Goal: Task Accomplishment & Management: Use online tool/utility

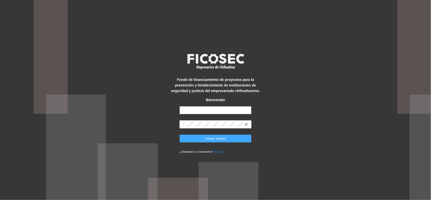
type input "**********"
click at [203, 138] on button "Iniciar sesión" at bounding box center [215, 138] width 72 height 8
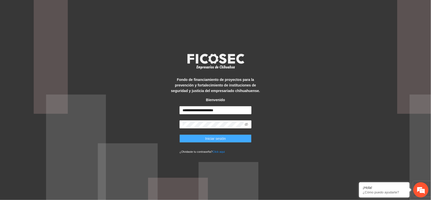
click at [200, 139] on button "Iniciar sesión" at bounding box center [215, 138] width 72 height 8
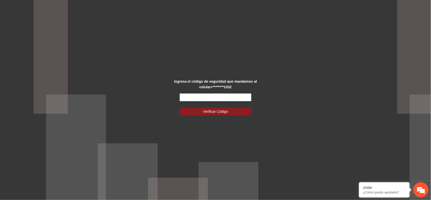
click at [184, 96] on input "text" at bounding box center [215, 97] width 72 height 8
type input "******"
click at [186, 109] on button "Verificar Código" at bounding box center [215, 111] width 72 height 8
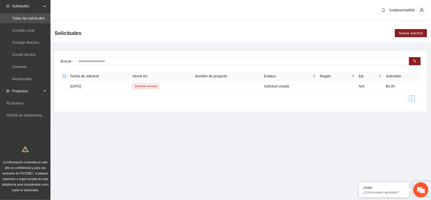
click at [44, 89] on div "Proyectos" at bounding box center [25, 91] width 50 height 10
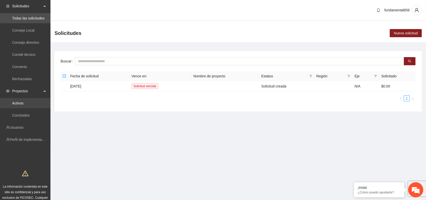
click at [23, 103] on link "Activos" at bounding box center [17, 103] width 11 height 4
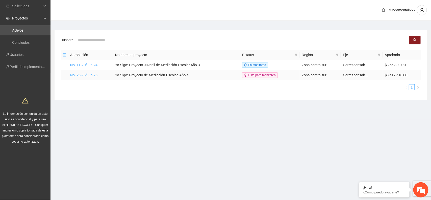
click at [84, 73] on link "No. 26-76/Jun-25" at bounding box center [83, 75] width 27 height 4
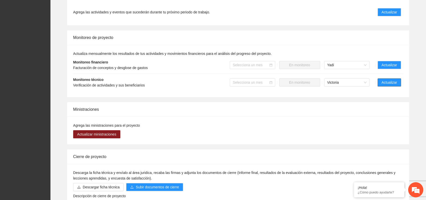
click at [397, 83] on span "Actualizar" at bounding box center [389, 83] width 15 height 6
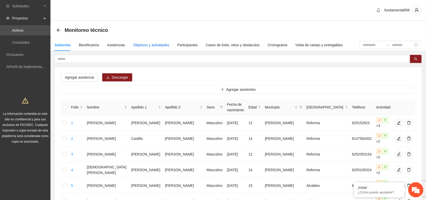
click at [149, 43] on div "Objetivos y actividades" at bounding box center [151, 45] width 36 height 6
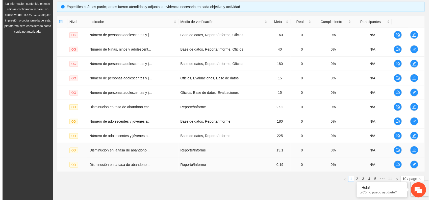
scroll to position [131, 0]
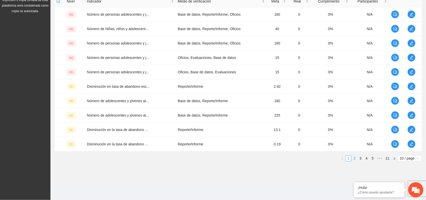
click at [355, 160] on link "2" at bounding box center [355, 158] width 6 height 6
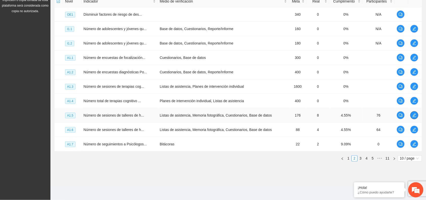
click at [414, 115] on icon "edit" at bounding box center [414, 115] width 4 height 4
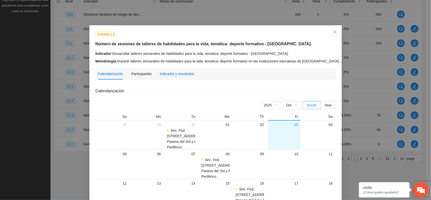
click at [178, 74] on div "Indicador y resultados" at bounding box center [177, 74] width 35 height 6
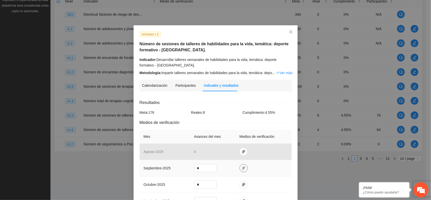
click at [242, 167] on icon "paper-clip" at bounding box center [243, 168] width 3 height 4
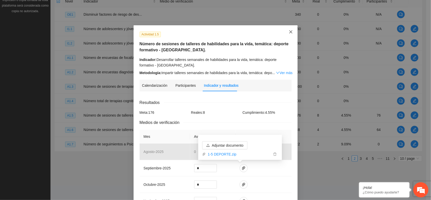
click at [290, 31] on icon "close" at bounding box center [291, 32] width 4 height 4
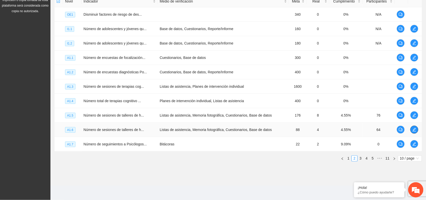
click at [414, 129] on icon "edit" at bounding box center [414, 129] width 4 height 4
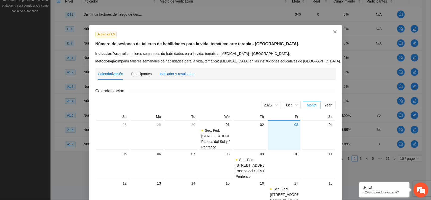
click at [168, 73] on div "Indicador y resultados" at bounding box center [177, 74] width 35 height 6
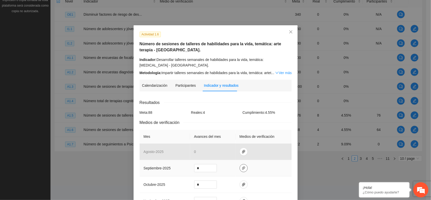
click at [240, 170] on button "button" at bounding box center [244, 168] width 8 height 8
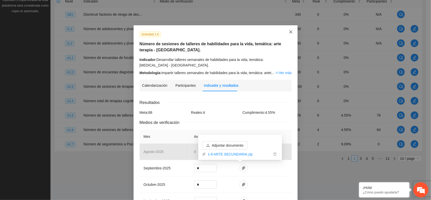
click at [289, 33] on icon "close" at bounding box center [291, 32] width 4 height 4
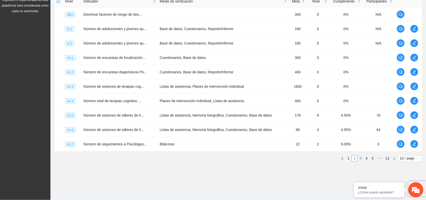
click at [362, 158] on link "3" at bounding box center [361, 158] width 6 height 6
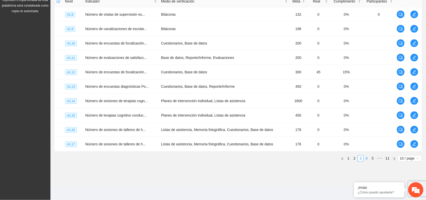
click at [367, 158] on link "4" at bounding box center [367, 158] width 6 height 6
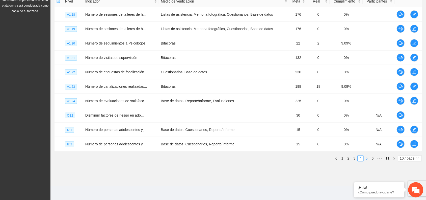
click at [367, 160] on link "5" at bounding box center [367, 158] width 6 height 6
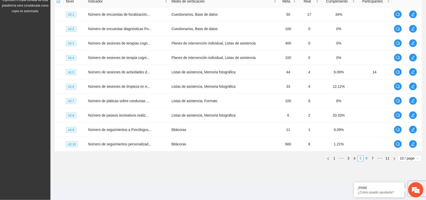
click at [367, 160] on link "6" at bounding box center [367, 158] width 6 height 6
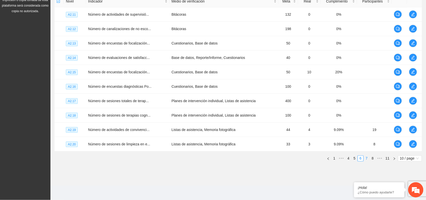
click at [369, 160] on link "7" at bounding box center [367, 158] width 6 height 6
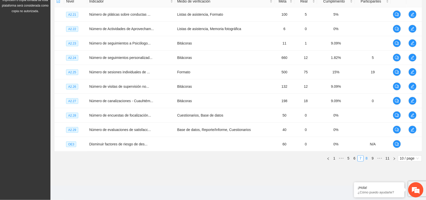
click at [367, 159] on link "8" at bounding box center [367, 158] width 6 height 6
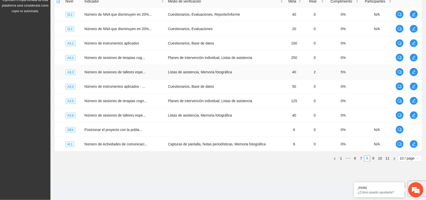
click at [413, 74] on button "button" at bounding box center [414, 72] width 8 height 8
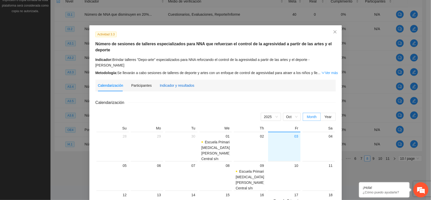
click at [178, 83] on div "Indicador y resultados" at bounding box center [177, 86] width 35 height 6
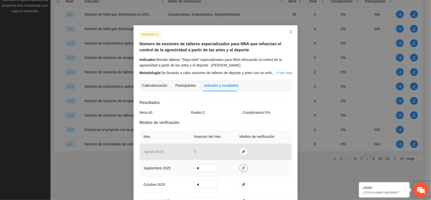
click at [242, 170] on icon "paper-clip" at bounding box center [244, 168] width 4 height 4
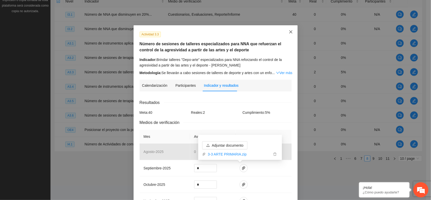
click at [287, 30] on span "Close" at bounding box center [291, 32] width 14 height 14
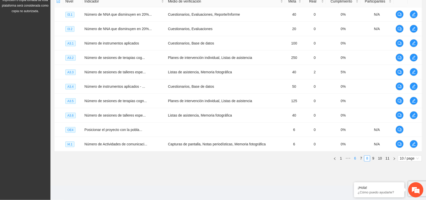
click at [356, 160] on link "6" at bounding box center [355, 158] width 6 height 6
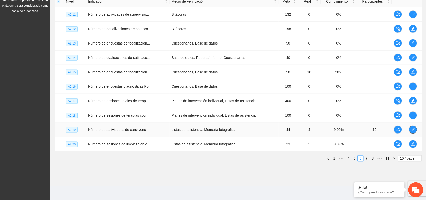
click at [413, 129] on icon "edit" at bounding box center [413, 130] width 4 height 4
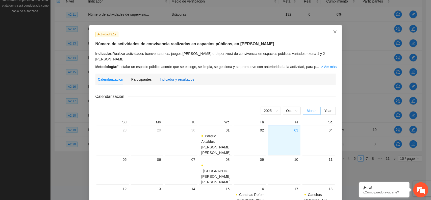
click at [175, 76] on div "Indicador y resultados" at bounding box center [177, 79] width 35 height 6
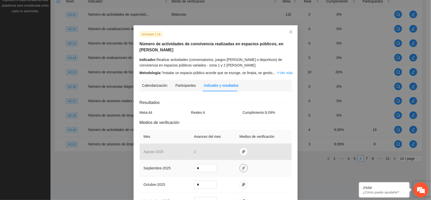
click at [242, 168] on icon "paper-clip" at bounding box center [243, 168] width 3 height 4
click at [289, 34] on icon "close" at bounding box center [291, 32] width 4 height 4
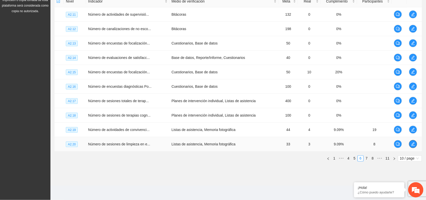
click at [413, 143] on icon "edit" at bounding box center [413, 144] width 4 height 4
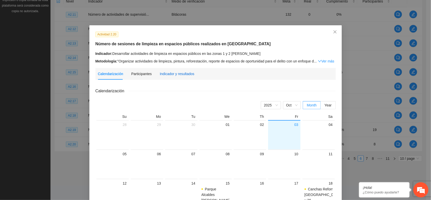
click at [181, 72] on div "Indicador y resultados" at bounding box center [177, 74] width 35 height 6
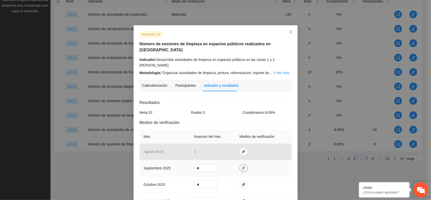
click at [242, 166] on icon "paper-clip" at bounding box center [243, 168] width 3 height 4
click at [289, 31] on icon "close" at bounding box center [291, 32] width 4 height 4
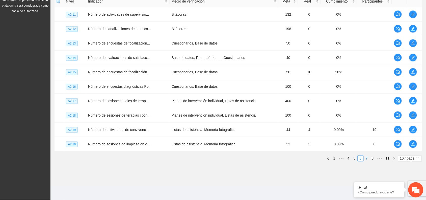
click at [366, 157] on link "7" at bounding box center [367, 158] width 6 height 6
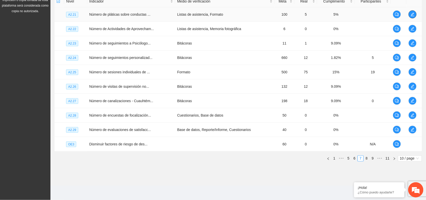
click at [411, 15] on icon "edit" at bounding box center [413, 14] width 4 height 4
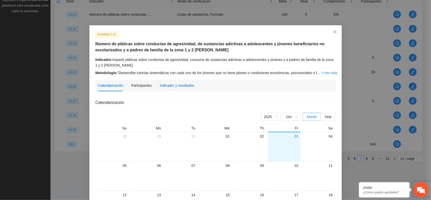
click at [179, 84] on div "Indicador y resultados" at bounding box center [177, 86] width 35 height 6
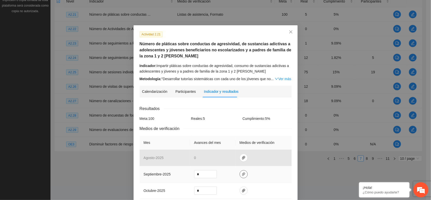
click at [242, 174] on icon "paper-clip" at bounding box center [244, 174] width 4 height 4
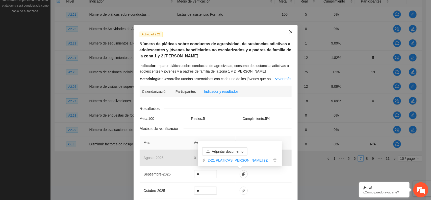
click at [288, 35] on span "Close" at bounding box center [291, 32] width 14 height 14
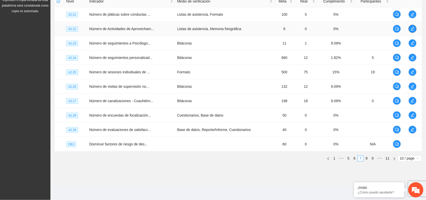
click at [413, 27] on icon "edit" at bounding box center [413, 29] width 4 height 4
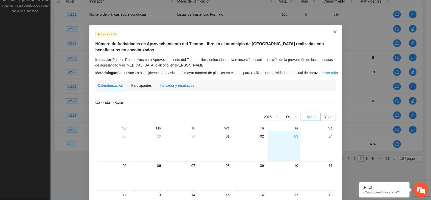
click at [170, 86] on div "Indicador y resultados" at bounding box center [177, 86] width 35 height 6
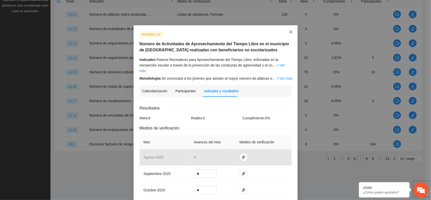
click at [289, 35] on span "Close" at bounding box center [291, 32] width 14 height 14
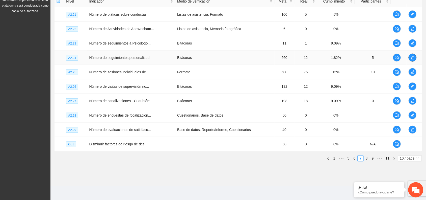
click at [413, 58] on icon "edit" at bounding box center [413, 58] width 4 height 4
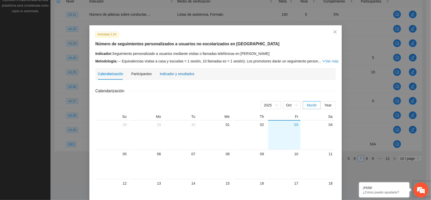
click at [164, 71] on div "Indicador y resultados" at bounding box center [177, 74] width 35 height 6
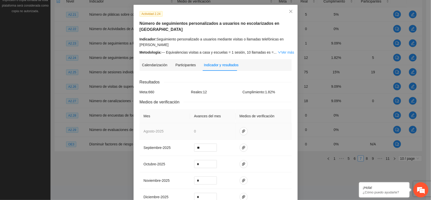
scroll to position [32, 0]
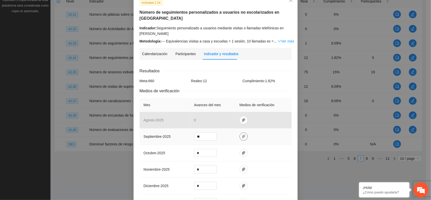
click at [242, 138] on span "paper-clip" at bounding box center [244, 136] width 8 height 4
click at [256, 136] on td at bounding box center [264, 136] width 56 height 16
click at [290, 2] on icon "close" at bounding box center [291, 0] width 4 height 4
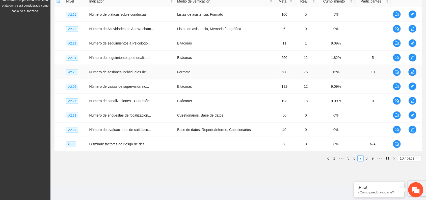
click at [414, 72] on icon "edit" at bounding box center [413, 72] width 4 height 4
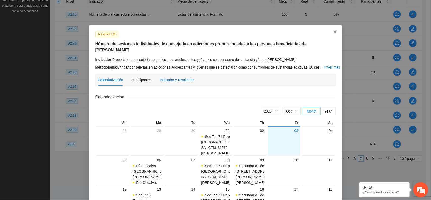
click at [182, 77] on div "Indicador y resultados" at bounding box center [177, 80] width 35 height 6
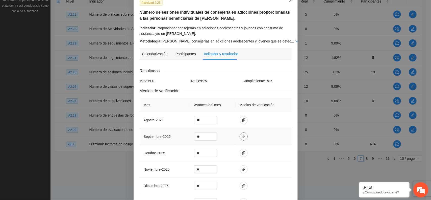
click at [242, 136] on icon "paper-clip" at bounding box center [244, 136] width 4 height 4
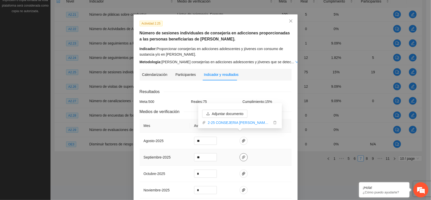
scroll to position [0, 0]
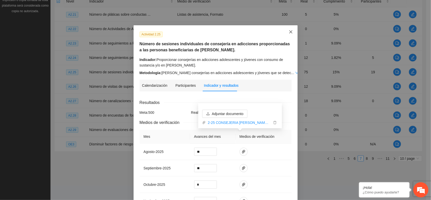
click at [289, 32] on icon "close" at bounding box center [291, 32] width 4 height 4
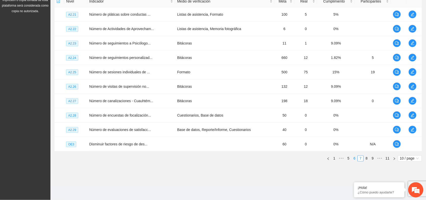
click at [353, 159] on link "6" at bounding box center [355, 158] width 6 height 6
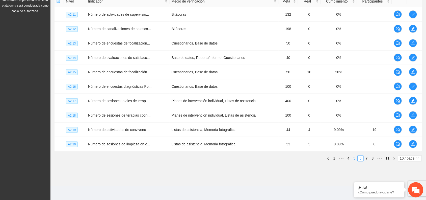
click at [355, 159] on link "5" at bounding box center [355, 158] width 6 height 6
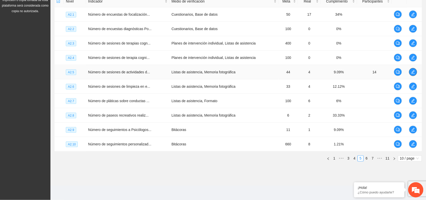
click at [413, 71] on icon "edit" at bounding box center [413, 72] width 4 height 4
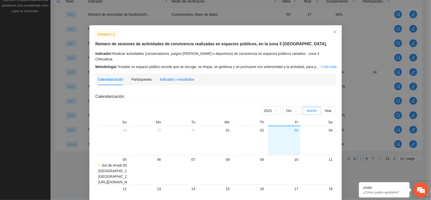
click at [179, 76] on div "Indicador y resultados" at bounding box center [177, 79] width 35 height 6
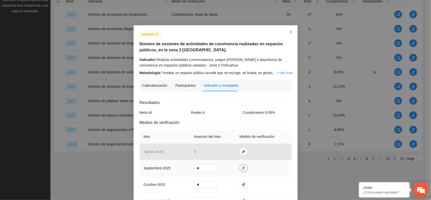
click at [242, 168] on icon "paper-clip" at bounding box center [244, 168] width 4 height 4
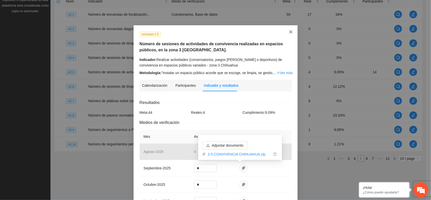
click at [287, 34] on span "Close" at bounding box center [291, 32] width 14 height 14
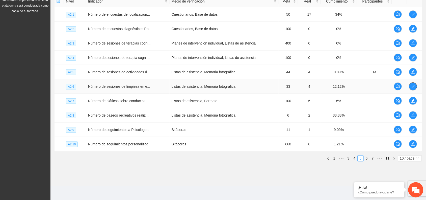
click at [414, 86] on icon "edit" at bounding box center [413, 86] width 4 height 4
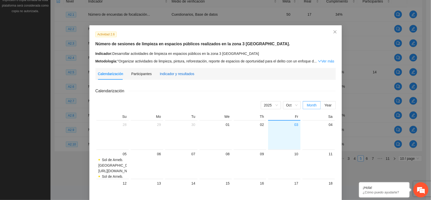
click at [183, 72] on div "Indicador y resultados" at bounding box center [177, 74] width 35 height 6
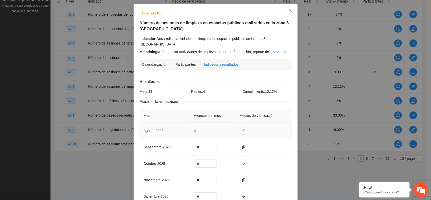
scroll to position [32, 0]
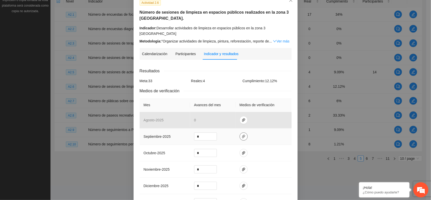
click at [242, 134] on span "paper-clip" at bounding box center [244, 136] width 8 height 4
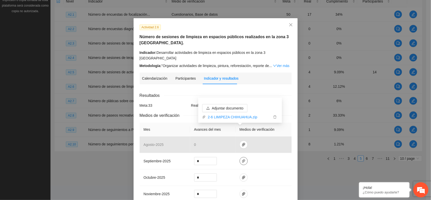
scroll to position [0, 0]
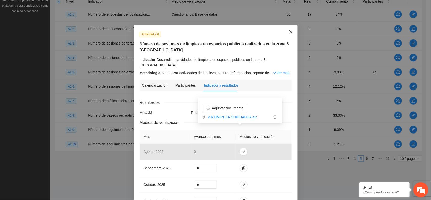
click at [290, 32] on icon "close" at bounding box center [291, 32] width 4 height 4
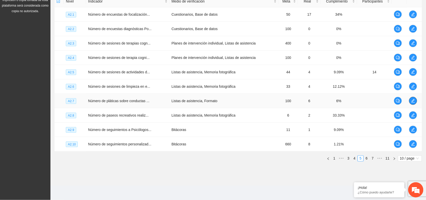
click at [414, 102] on icon "edit" at bounding box center [413, 101] width 4 height 4
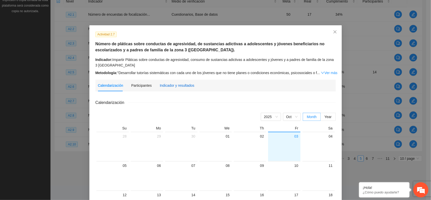
drag, startPoint x: 163, startPoint y: 83, endPoint x: 165, endPoint y: 87, distance: 3.6
click at [164, 84] on div "Indicador y resultados" at bounding box center [177, 86] width 35 height 6
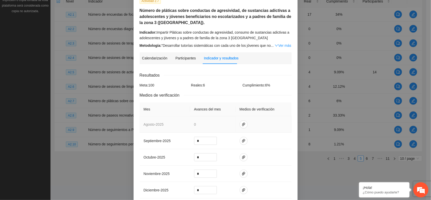
scroll to position [32, 0]
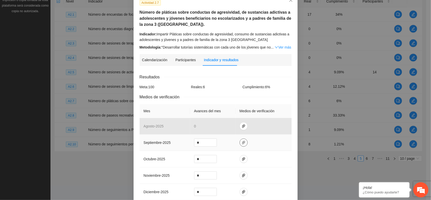
click at [240, 145] on button "button" at bounding box center [244, 142] width 8 height 8
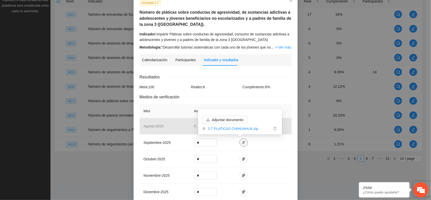
scroll to position [0, 0]
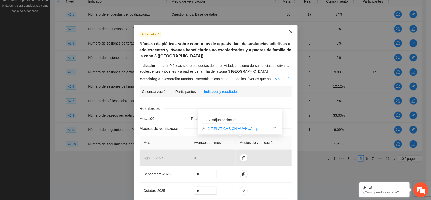
click at [288, 35] on span "Close" at bounding box center [291, 32] width 14 height 14
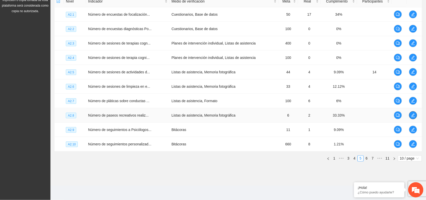
click at [412, 114] on icon "edit" at bounding box center [413, 115] width 4 height 4
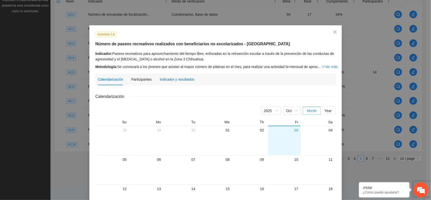
click at [167, 80] on div "Indicador y resultados" at bounding box center [177, 79] width 35 height 6
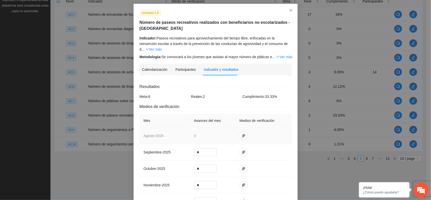
scroll to position [32, 0]
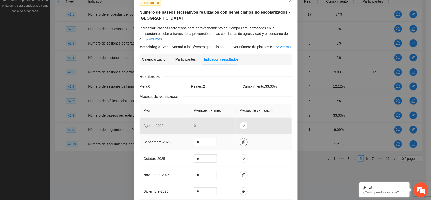
click at [242, 140] on icon "paper-clip" at bounding box center [244, 142] width 4 height 4
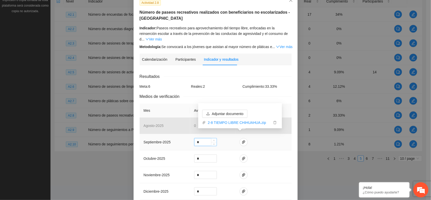
click at [198, 138] on input "*" at bounding box center [205, 142] width 22 height 8
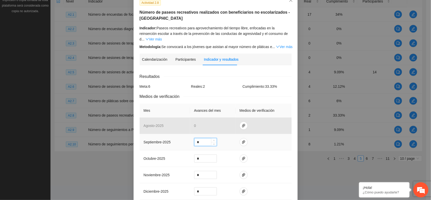
drag, startPoint x: 199, startPoint y: 138, endPoint x: 195, endPoint y: 138, distance: 4.3
click at [195, 138] on input "*" at bounding box center [205, 142] width 22 height 8
type input "*"
click at [224, 136] on td "*" at bounding box center [212, 142] width 45 height 16
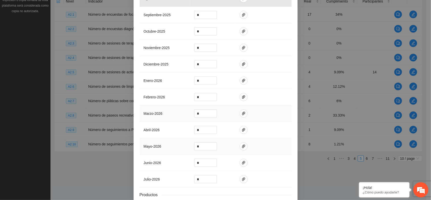
scroll to position [189, 0]
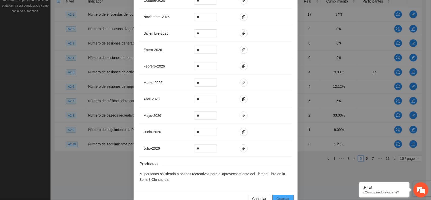
click at [279, 196] on span "Guardar" at bounding box center [282, 199] width 13 height 6
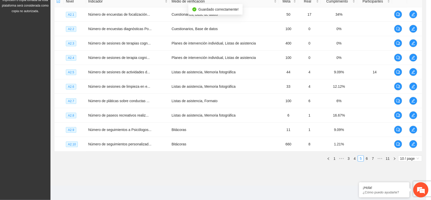
scroll to position [172, 0]
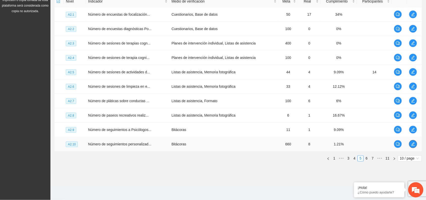
click at [413, 145] on icon "edit" at bounding box center [413, 144] width 4 height 4
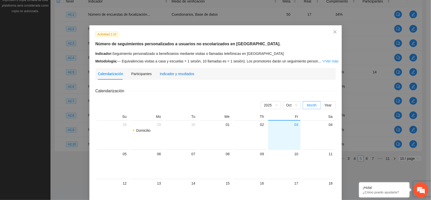
click at [171, 72] on div "Indicador y resultados" at bounding box center [177, 74] width 35 height 6
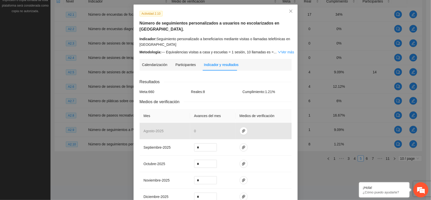
scroll to position [32, 0]
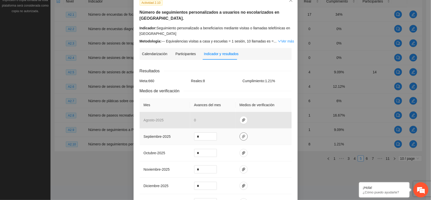
click at [242, 138] on icon "paper-clip" at bounding box center [244, 136] width 4 height 4
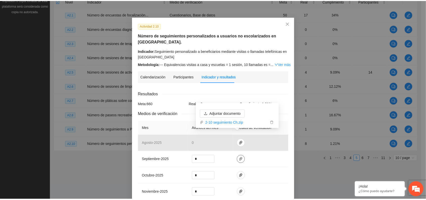
scroll to position [0, 0]
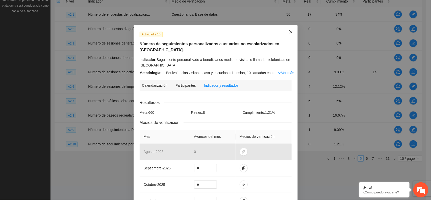
click at [289, 33] on icon "close" at bounding box center [291, 32] width 4 height 4
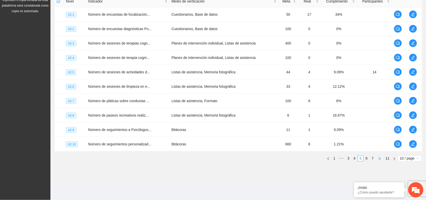
click at [380, 159] on span "•••" at bounding box center [380, 158] width 8 height 6
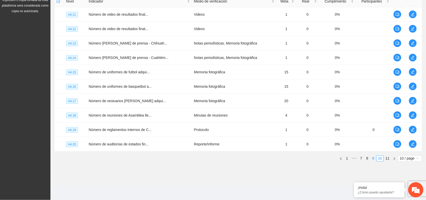
click at [373, 160] on link "9" at bounding box center [374, 158] width 6 height 6
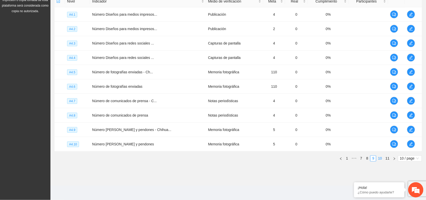
click at [381, 157] on link "10" at bounding box center [380, 158] width 7 height 6
